Goal: Communication & Community: Answer question/provide support

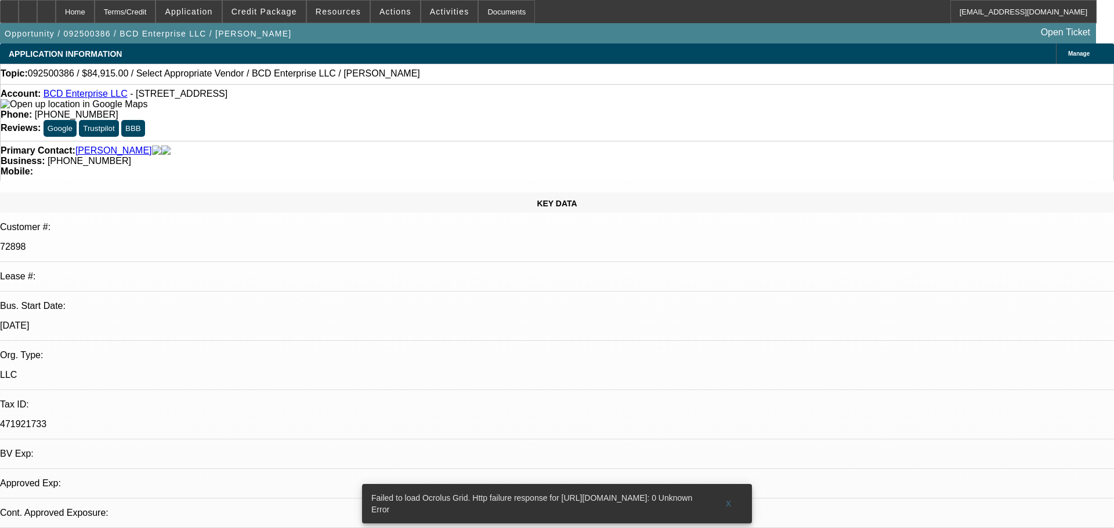
select select "0.15"
select select "2"
select select "0"
select select "1"
select select "2"
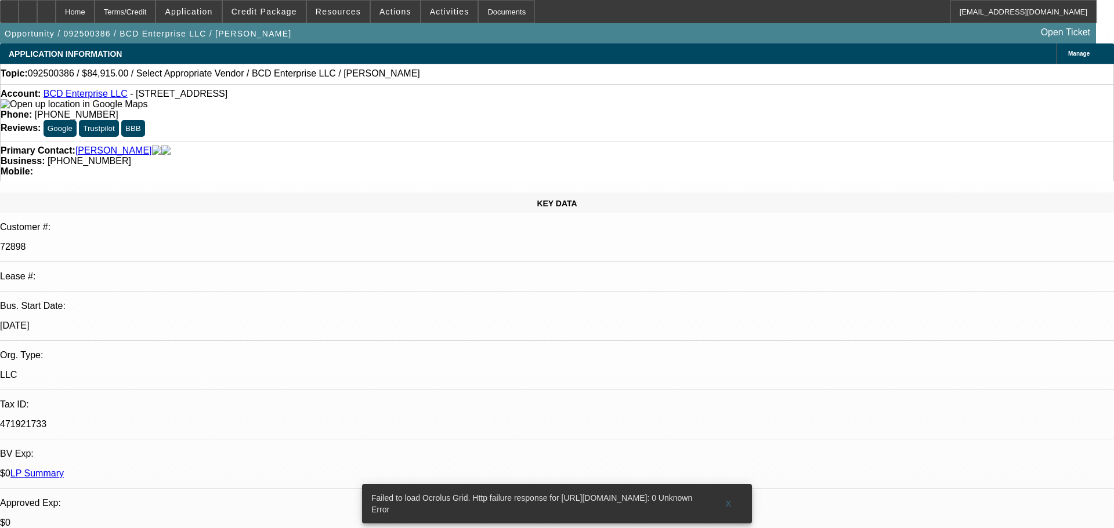
select select "6"
radio input "true"
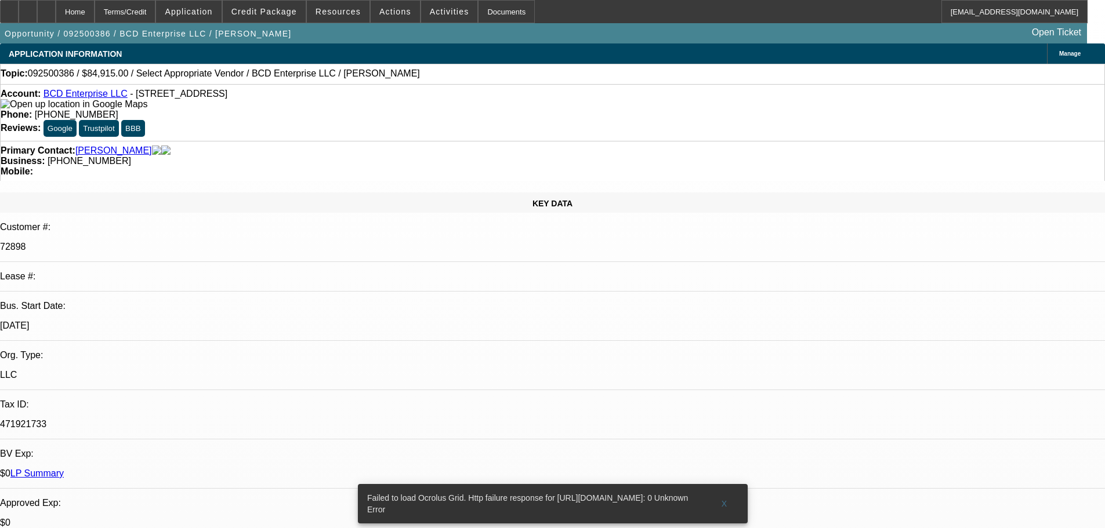
type textarea "PRETTY GOOD PAYING REPEAT CUSTOMER, NO ISSUES FOUND AS SUCH.."
radio input "true"
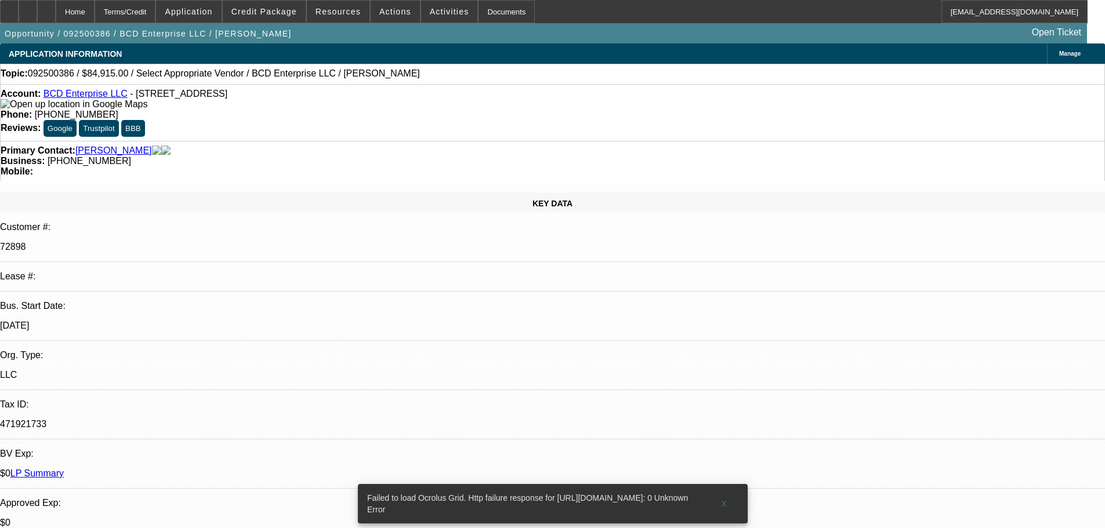
radio input "false"
radio input "true"
